Goal: Information Seeking & Learning: Learn about a topic

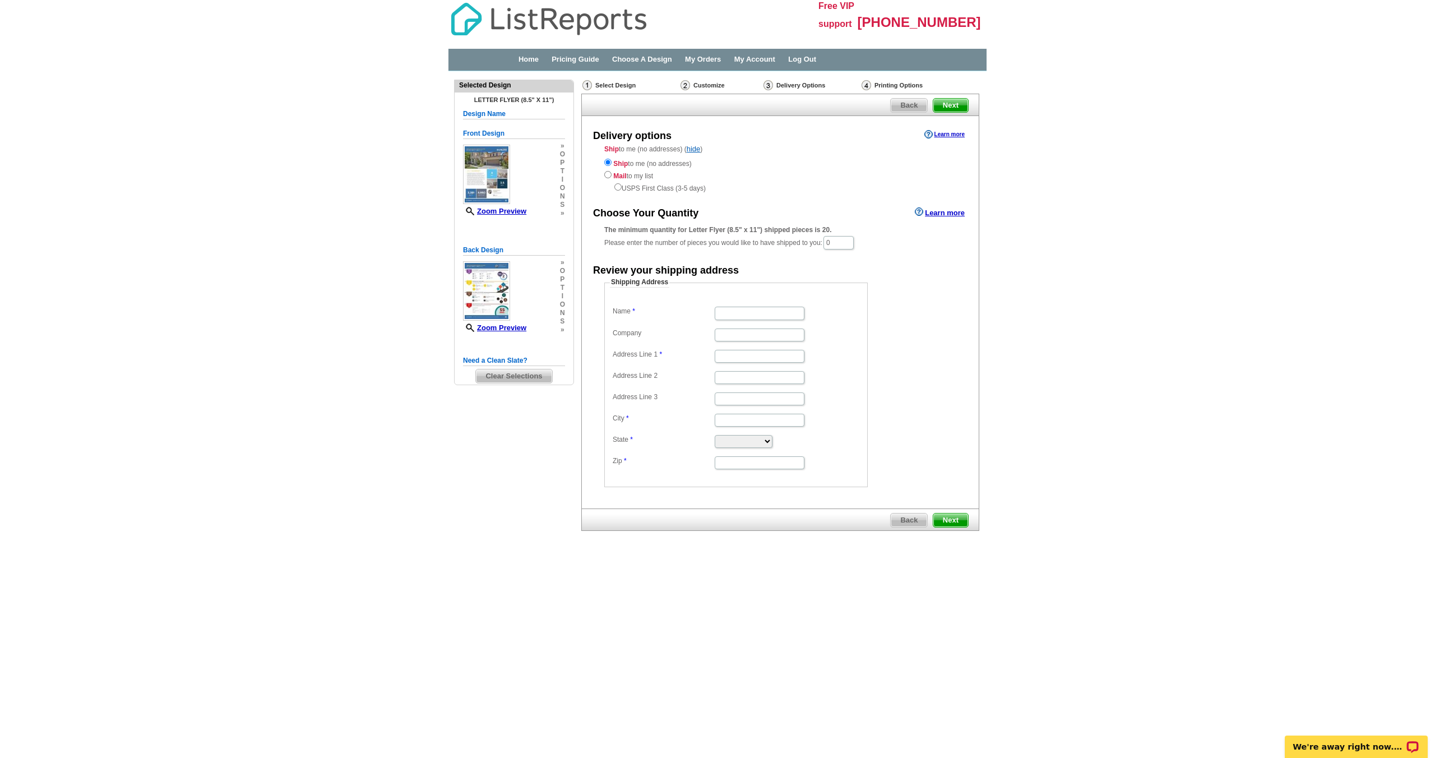
click at [737, 311] on input "Name" at bounding box center [760, 313] width 90 height 13
type input "[PERSON_NAME]"
type input "14178 autumn creek"
click at [725, 420] on input "City" at bounding box center [760, 420] width 90 height 13
type input "corona"
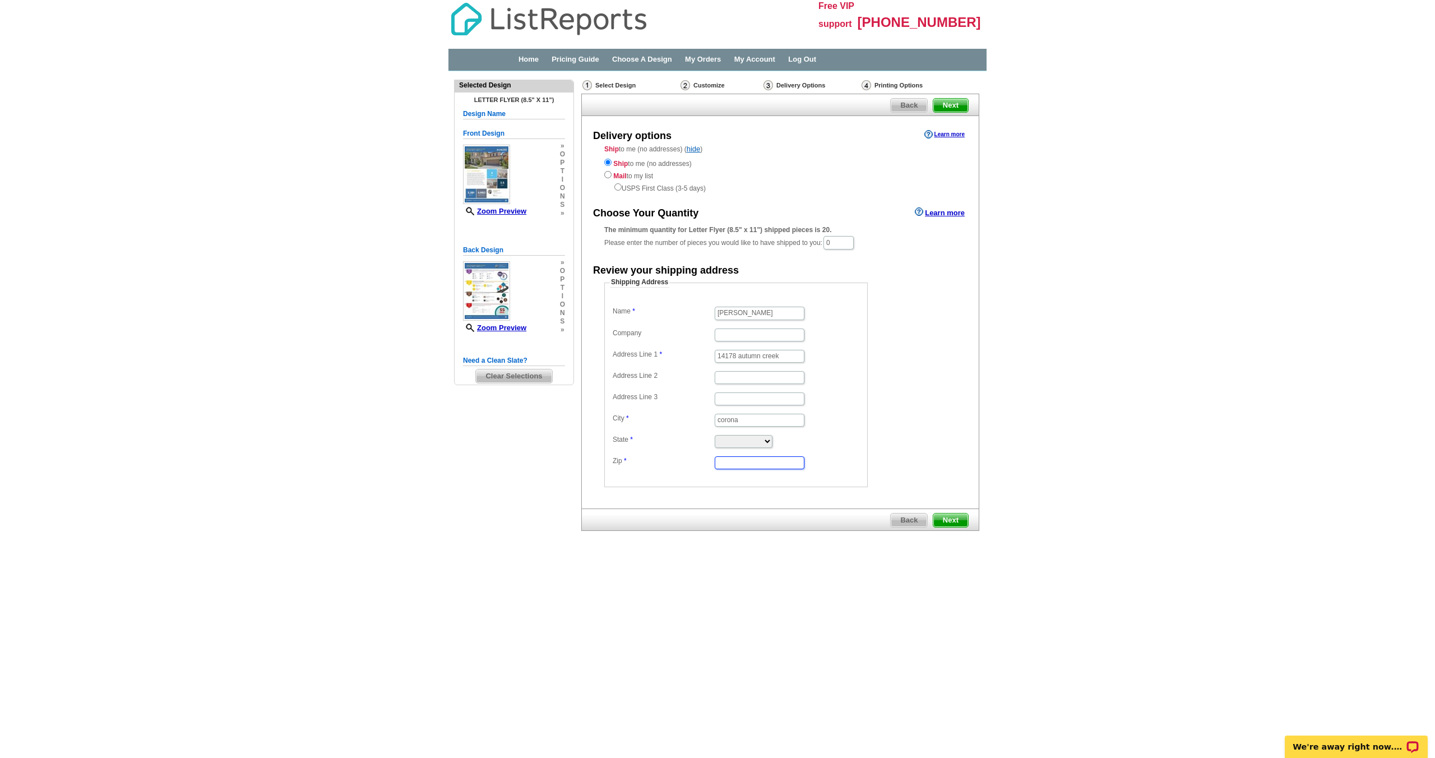
click at [725, 465] on input "Zip" at bounding box center [760, 462] width 90 height 13
type input "92880"
click at [956, 520] on span "Next" at bounding box center [950, 520] width 35 height 13
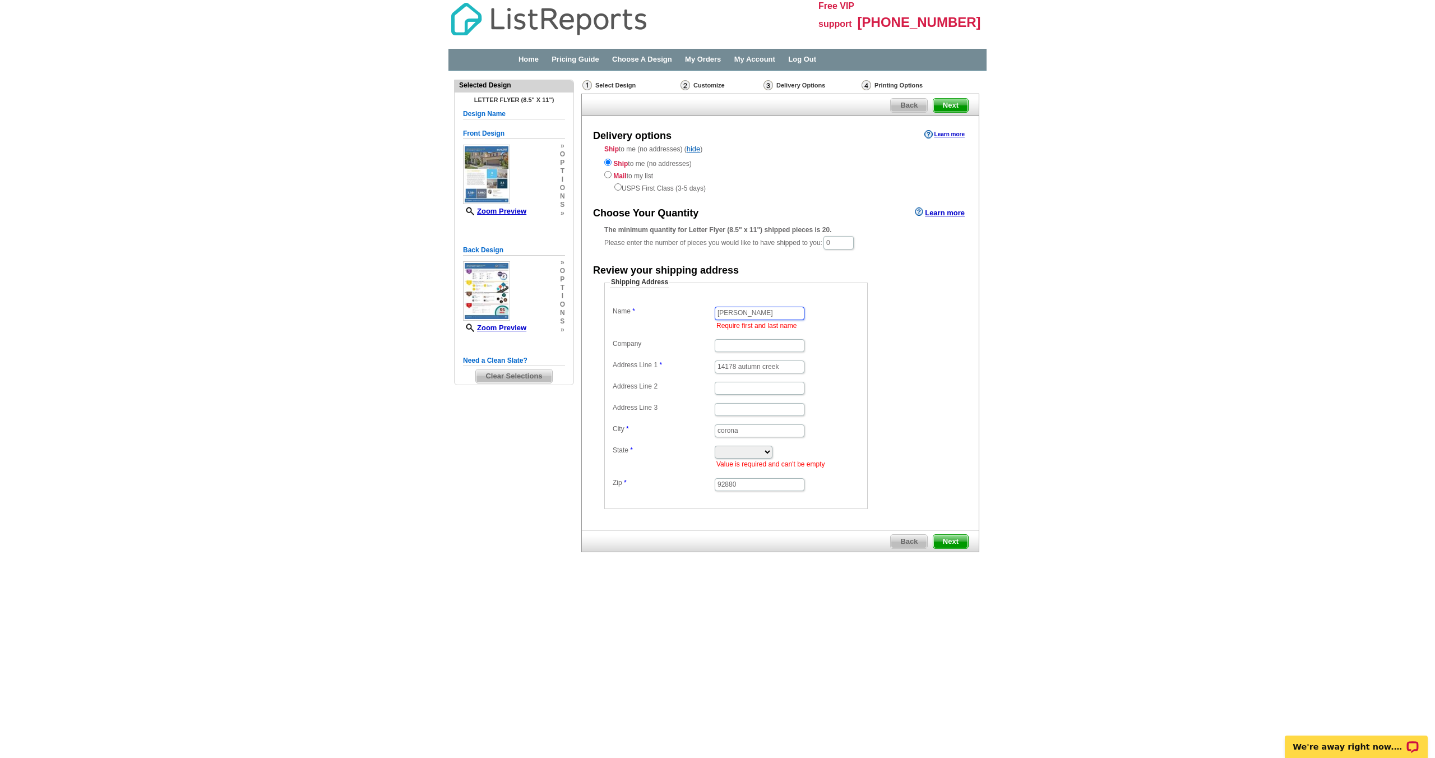
click at [775, 317] on input "[PERSON_NAME]" at bounding box center [760, 313] width 90 height 13
type input "[PERSON_NAME]"
click at [749, 453] on select "[US_STATE] [US_STATE] [US_STATE] [US_STATE] [US_STATE] [US_STATE] [US_STATE] [U…" at bounding box center [744, 452] width 58 height 13
select select "CA"
click at [715, 446] on select "[US_STATE] [US_STATE] [US_STATE] [US_STATE] [US_STATE] [US_STATE] [US_STATE] [U…" at bounding box center [744, 452] width 58 height 13
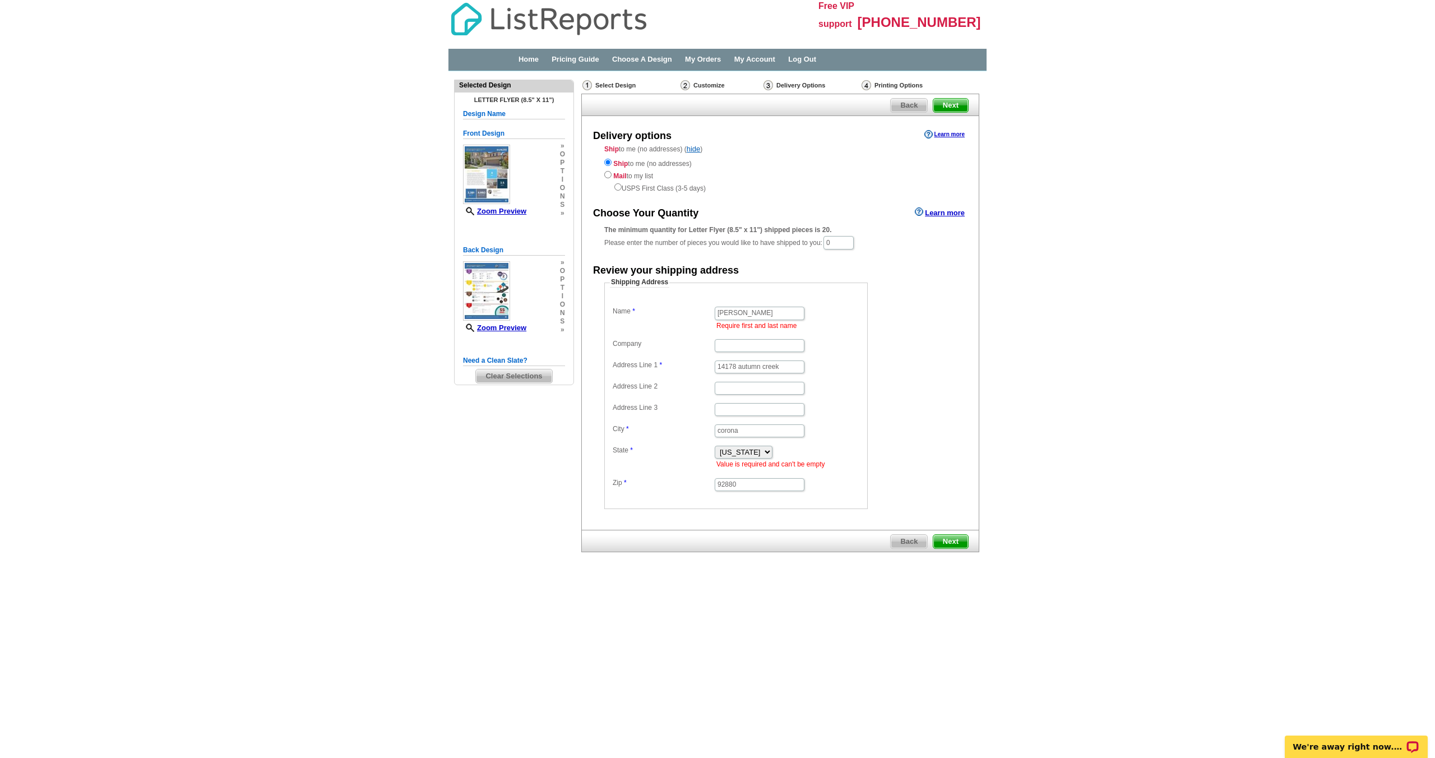
click at [955, 543] on span "Next" at bounding box center [950, 541] width 35 height 13
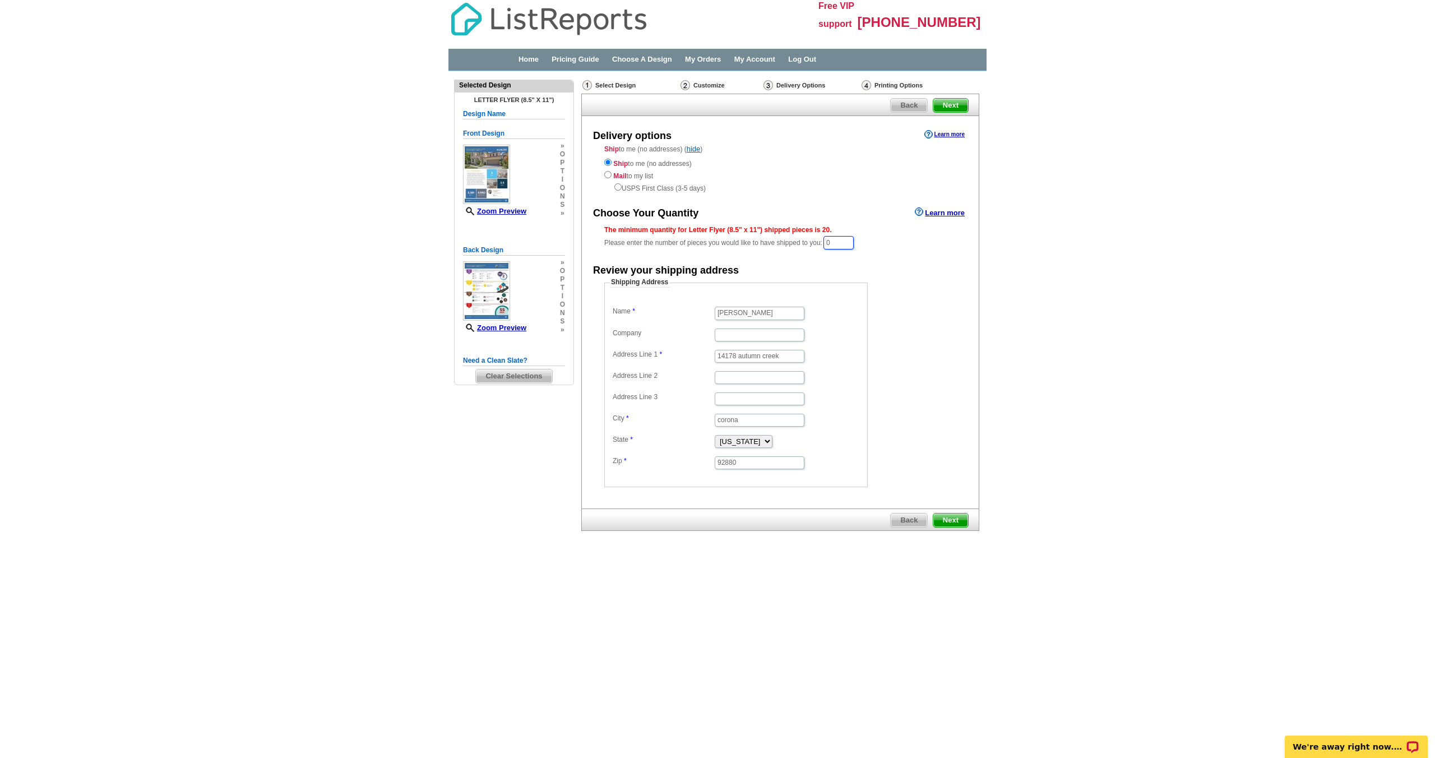
click at [845, 240] on input "0" at bounding box center [839, 242] width 30 height 13
click at [942, 213] on link "Learn more" at bounding box center [940, 211] width 50 height 9
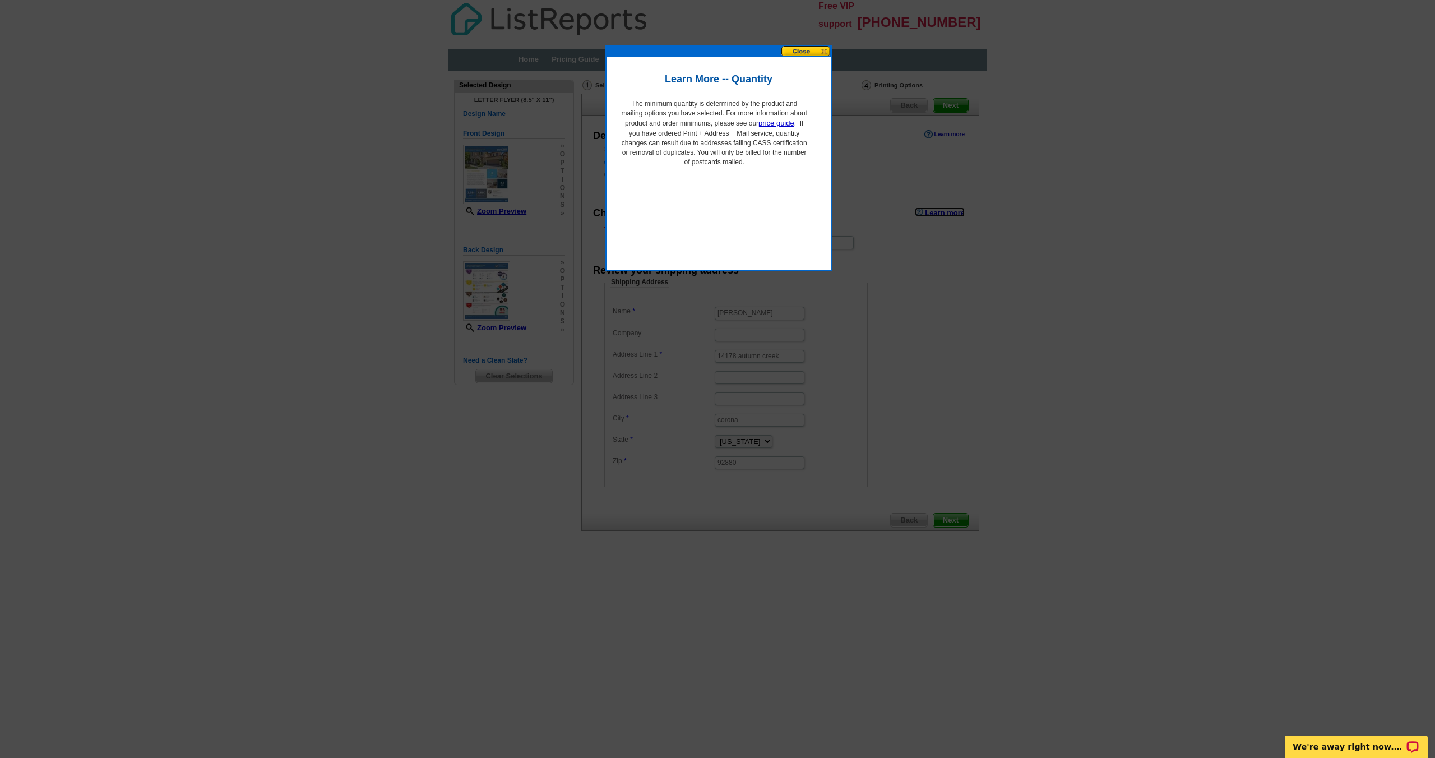
click at [805, 54] on button at bounding box center [805, 51] width 49 height 11
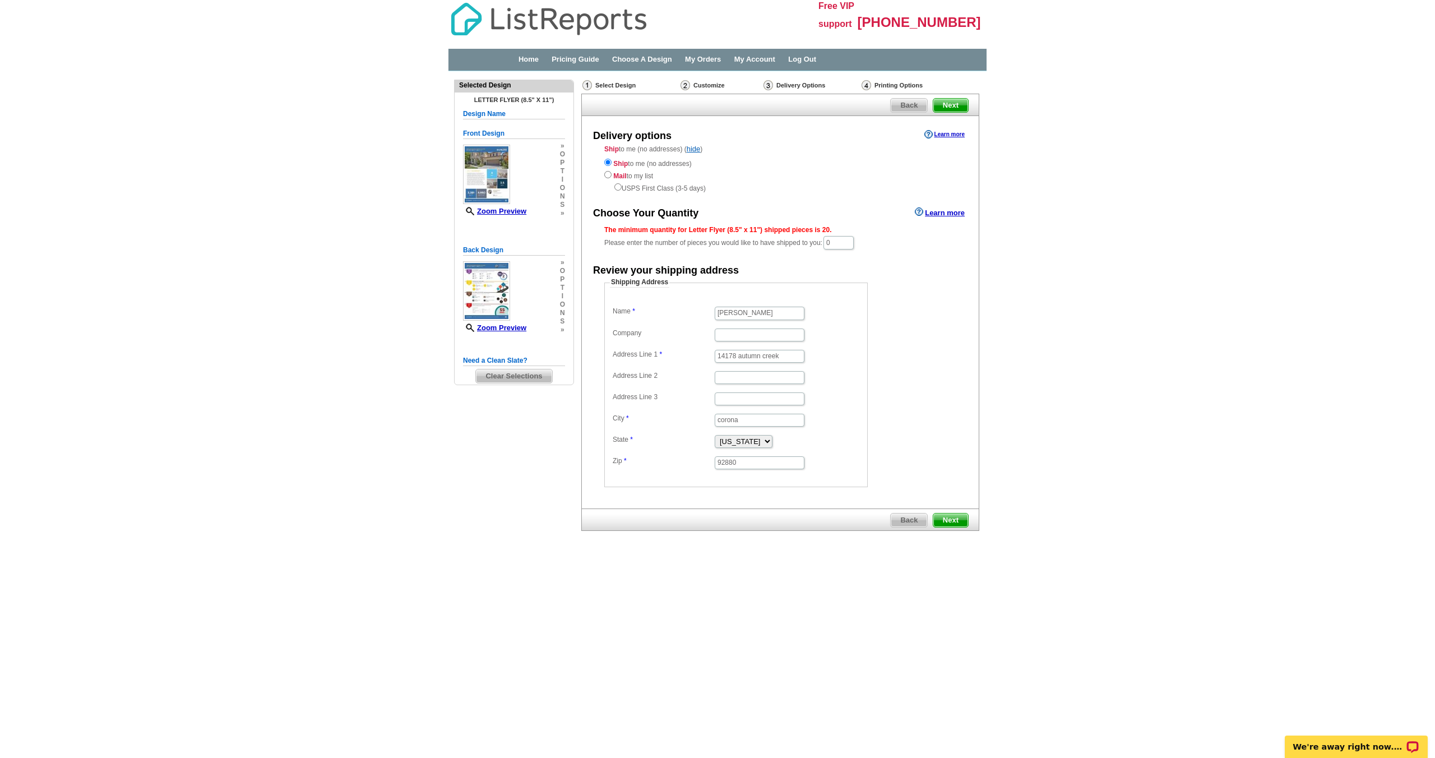
click at [568, 54] on div "Home Pricing Guide Choose A Design My Orders My Account Log Out" at bounding box center [739, 59] width 481 height 11
click at [567, 57] on link "Pricing Guide" at bounding box center [576, 59] width 48 height 8
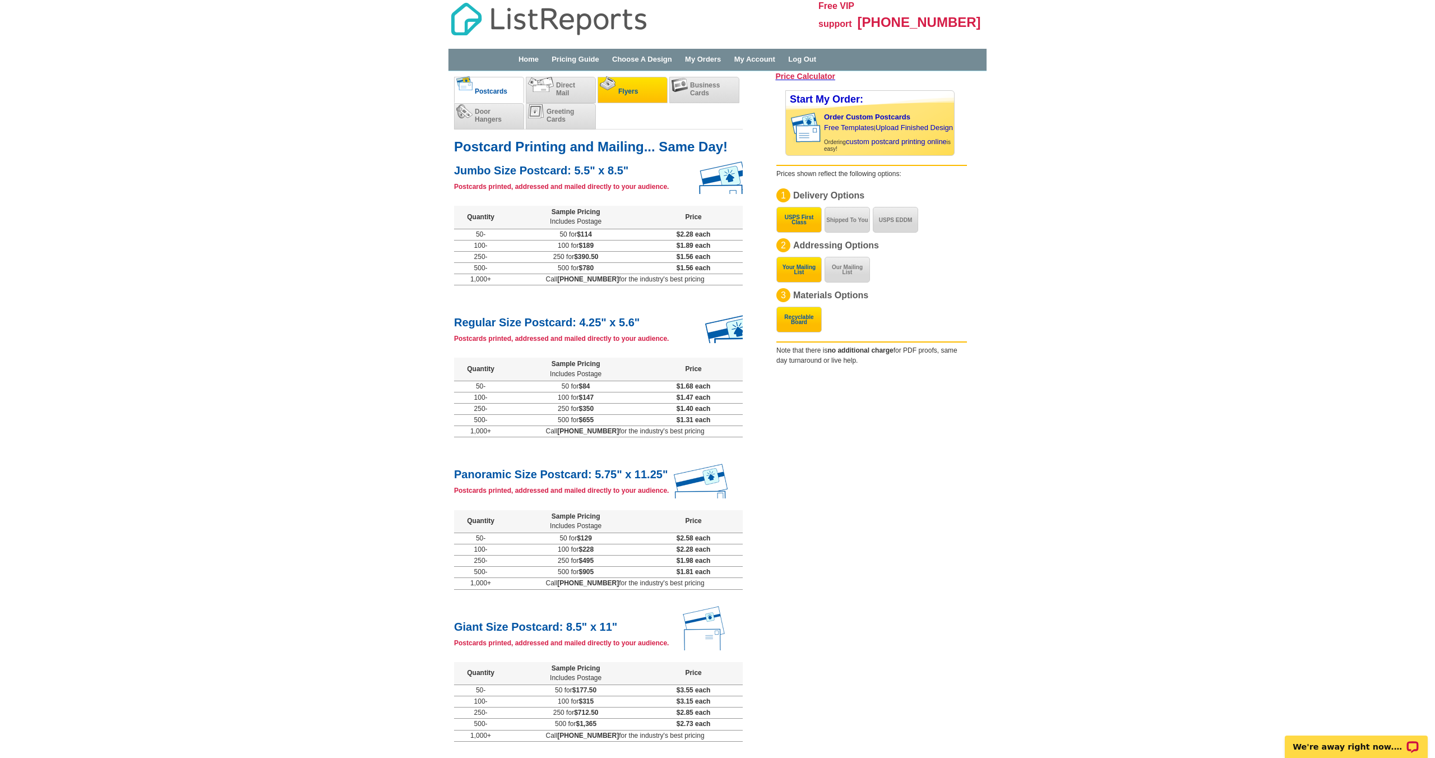
click at [632, 89] on span "Flyers" at bounding box center [628, 91] width 20 height 8
